Goal: Task Accomplishment & Management: Use online tool/utility

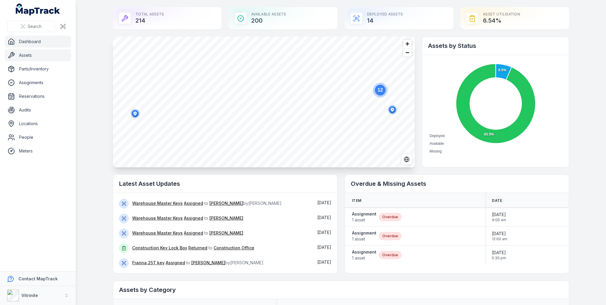
click at [34, 52] on link "Assets" at bounding box center [38, 55] width 66 height 12
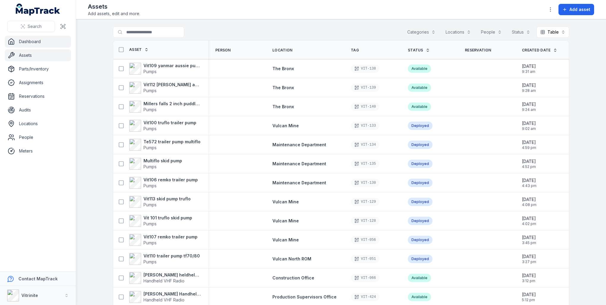
click at [33, 39] on link "Dashboard" at bounding box center [38, 42] width 66 height 12
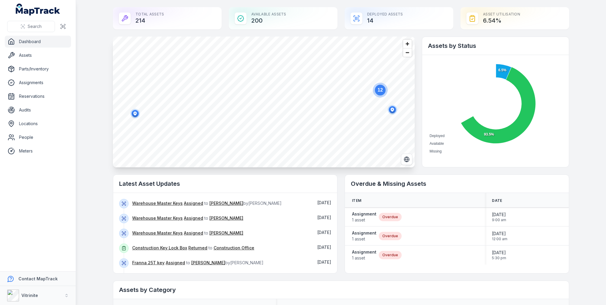
click at [373, 23] on div "Deployed Assets 14" at bounding box center [399, 18] width 109 height 22
click at [368, 15] on div "Deployed Assets 14" at bounding box center [399, 18] width 109 height 22
click at [355, 22] on icon at bounding box center [356, 18] width 7 height 7
drag, startPoint x: 355, startPoint y: 22, endPoint x: 385, endPoint y: 22, distance: 29.7
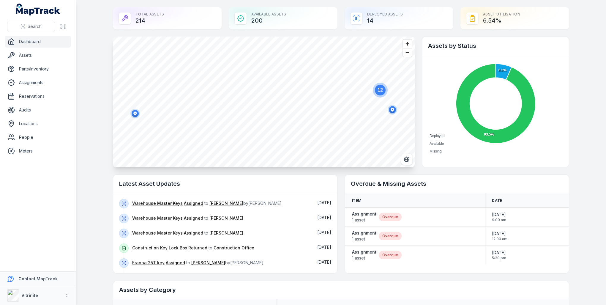
click at [385, 22] on div "Deployed Assets 14" at bounding box center [399, 18] width 109 height 22
click at [367, 21] on div "Deployed Assets 14" at bounding box center [399, 18] width 109 height 22
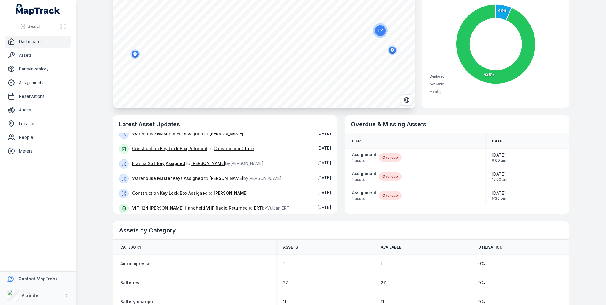
scroll to position [30, 0]
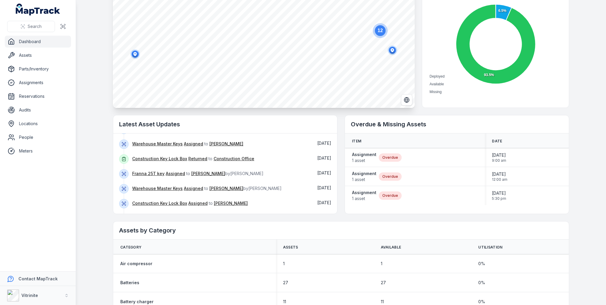
click at [122, 174] on icon at bounding box center [124, 173] width 5 height 5
click at [122, 173] on icon at bounding box center [124, 173] width 5 height 5
click at [140, 172] on link "Franna 25T key" at bounding box center [148, 174] width 32 height 6
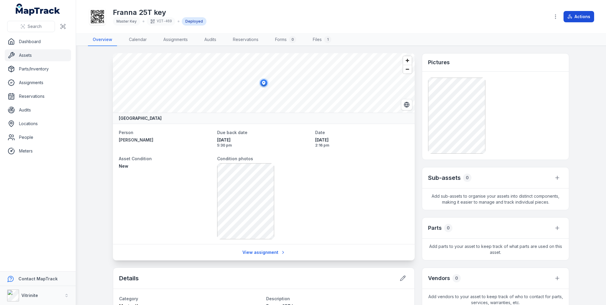
click at [583, 16] on button "Actions" at bounding box center [579, 16] width 31 height 11
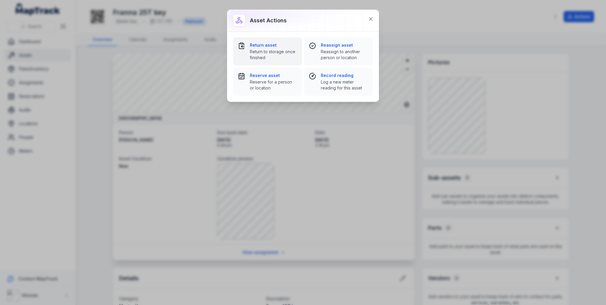
click at [264, 45] on strong "Return asset" at bounding box center [273, 45] width 47 height 6
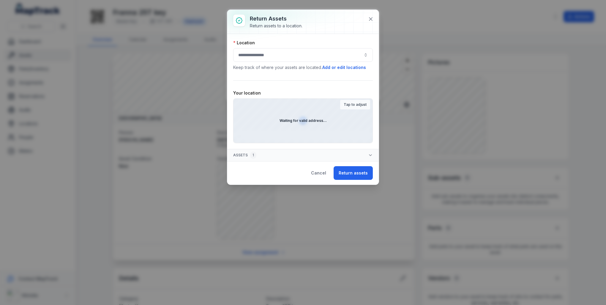
click at [321, 60] on div at bounding box center [303, 55] width 140 height 14
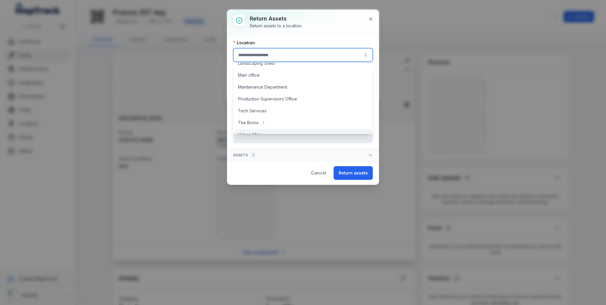
scroll to position [122, 0]
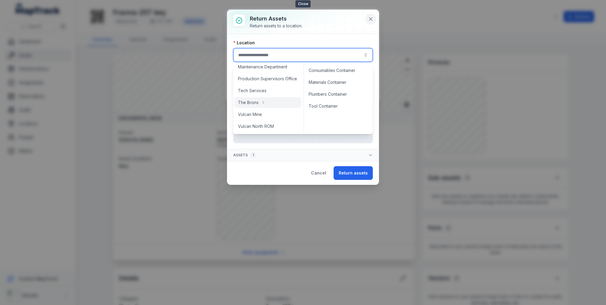
click at [376, 17] on button at bounding box center [370, 18] width 11 height 11
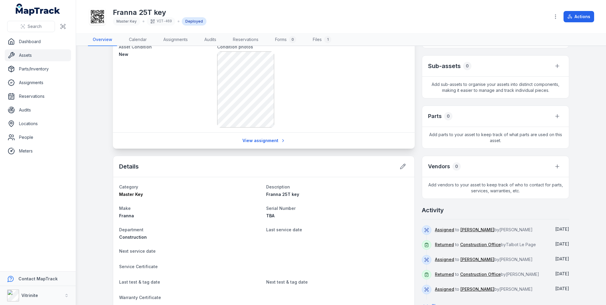
scroll to position [0, 0]
